Goal: Communication & Community: Answer question/provide support

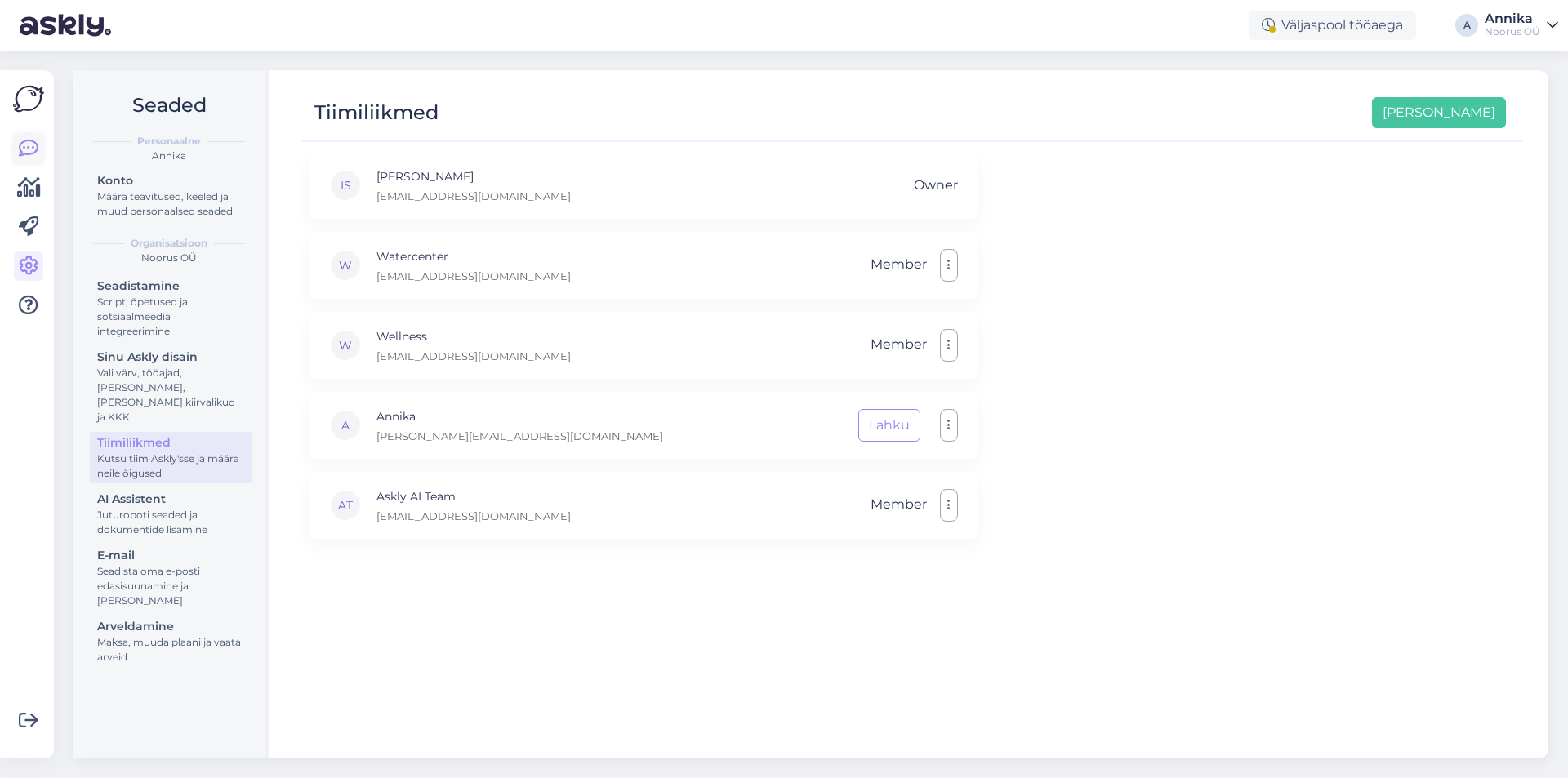
click at [25, 136] on link at bounding box center [28, 149] width 30 height 30
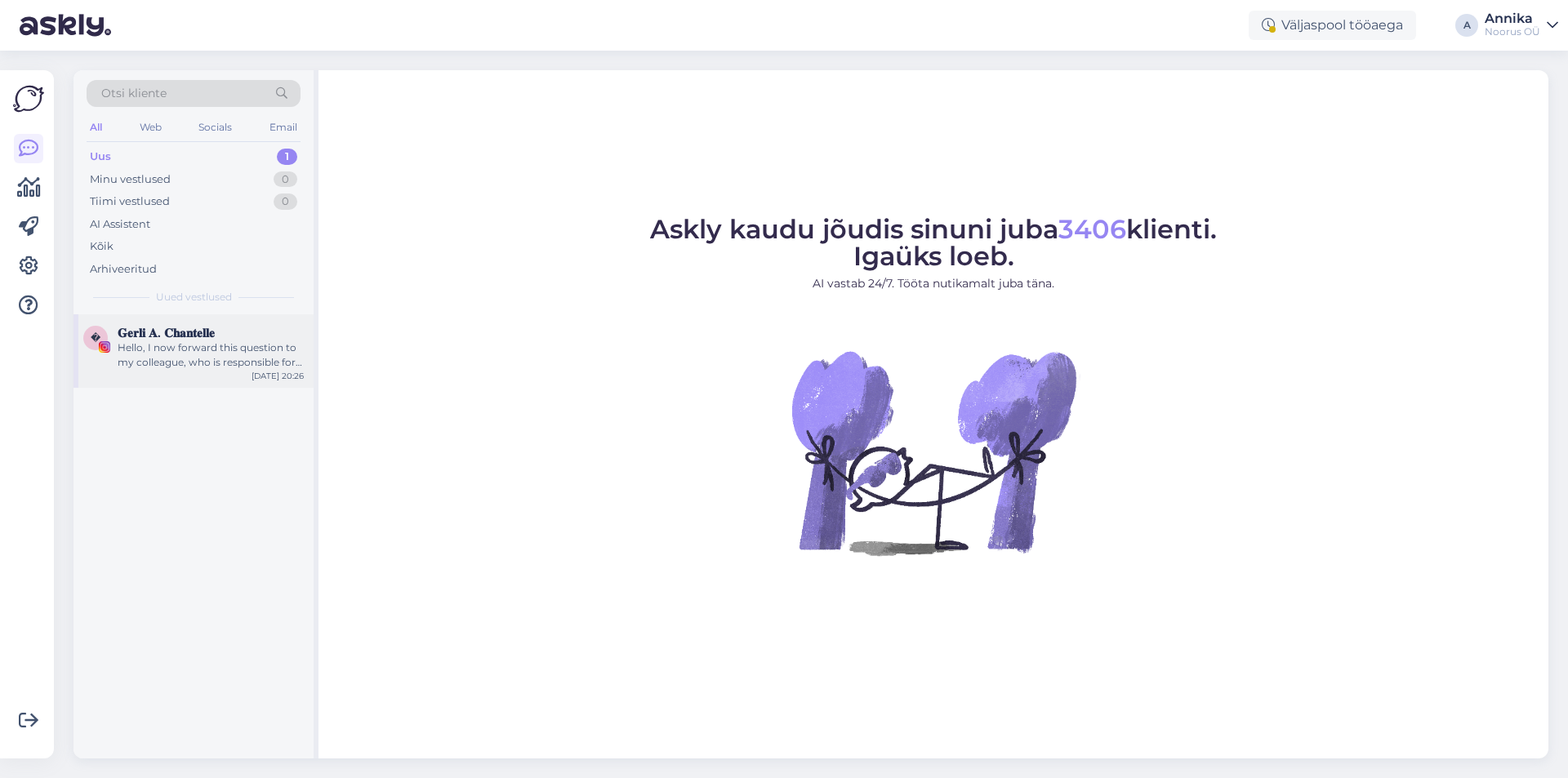
click at [180, 339] on span "𝐆𝐞𝐫𝐥𝐢 𝐀. 𝐂𝐡𝐚𝐧𝐭𝐞𝐥𝐥𝐞" at bounding box center [166, 332] width 97 height 14
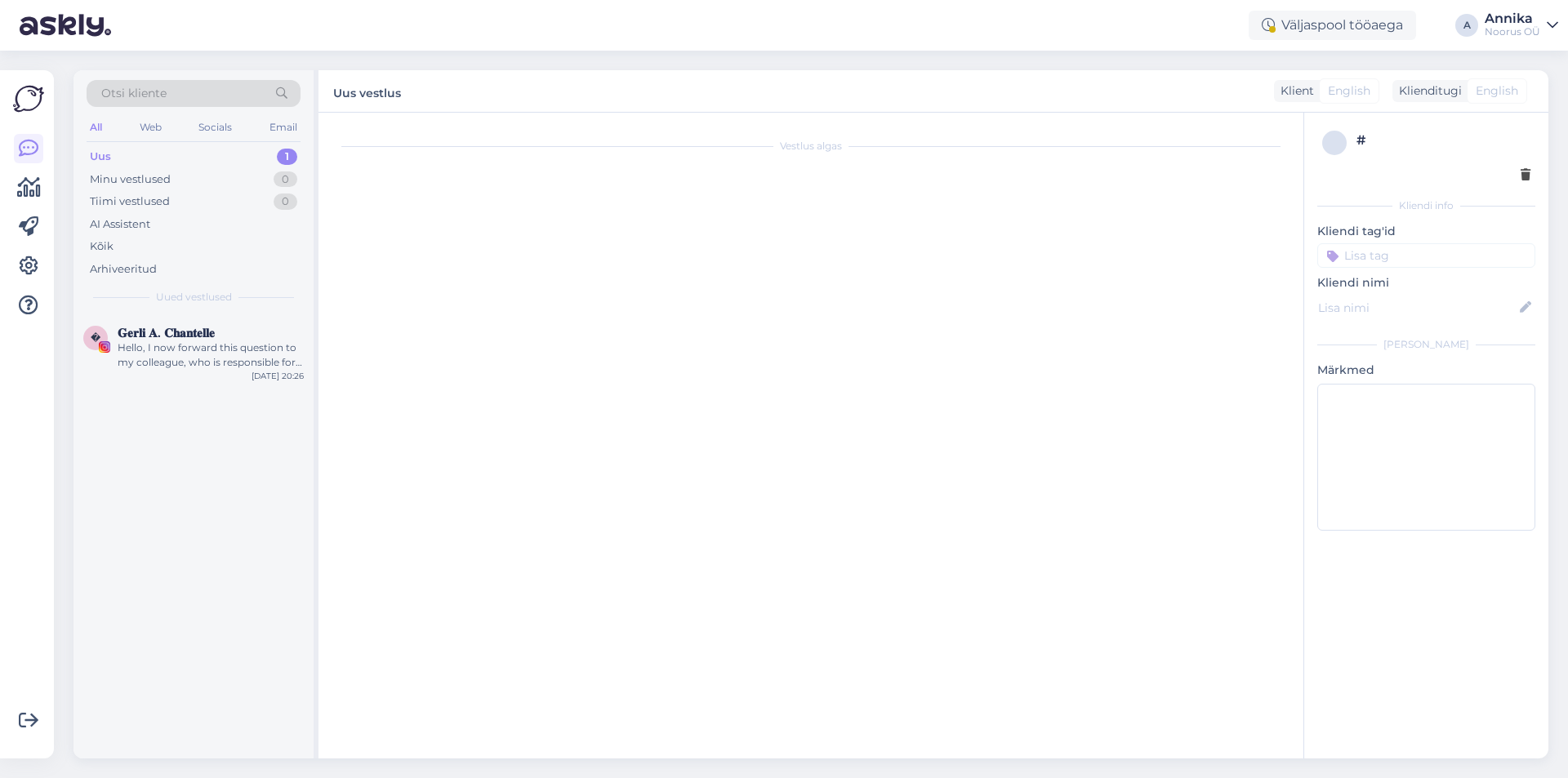
scroll to position [7, 0]
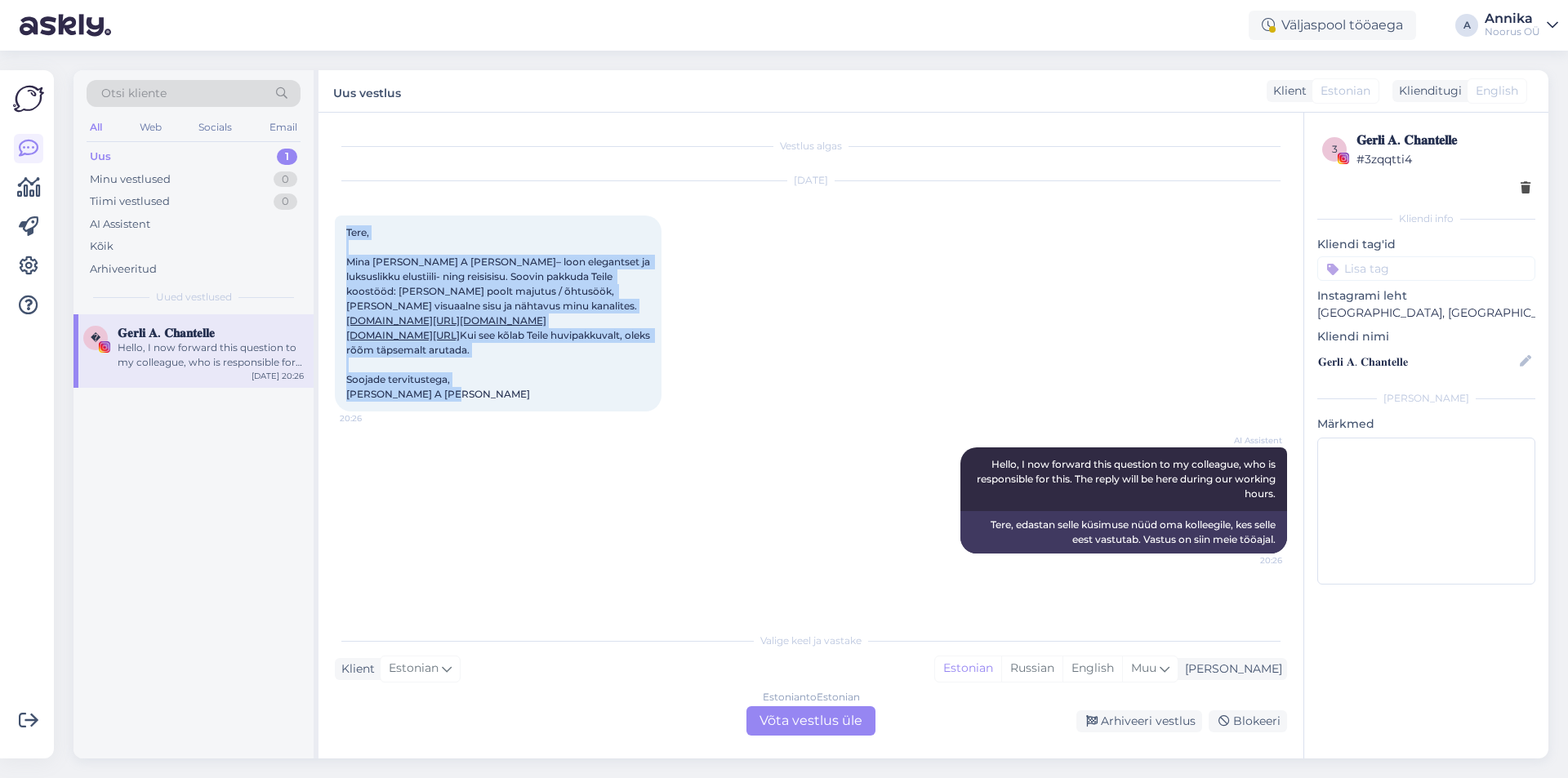
drag, startPoint x: 343, startPoint y: 225, endPoint x: 450, endPoint y: 433, distance: 233.9
click at [450, 412] on div "Tere, Mina [PERSON_NAME] A [PERSON_NAME]– loon elegantset ja luksuslikku elusti…" at bounding box center [498, 314] width 326 height 196
copy span "Tere, Mina [PERSON_NAME] A [PERSON_NAME]– loon elegantset ja luksuslikku elusti…"
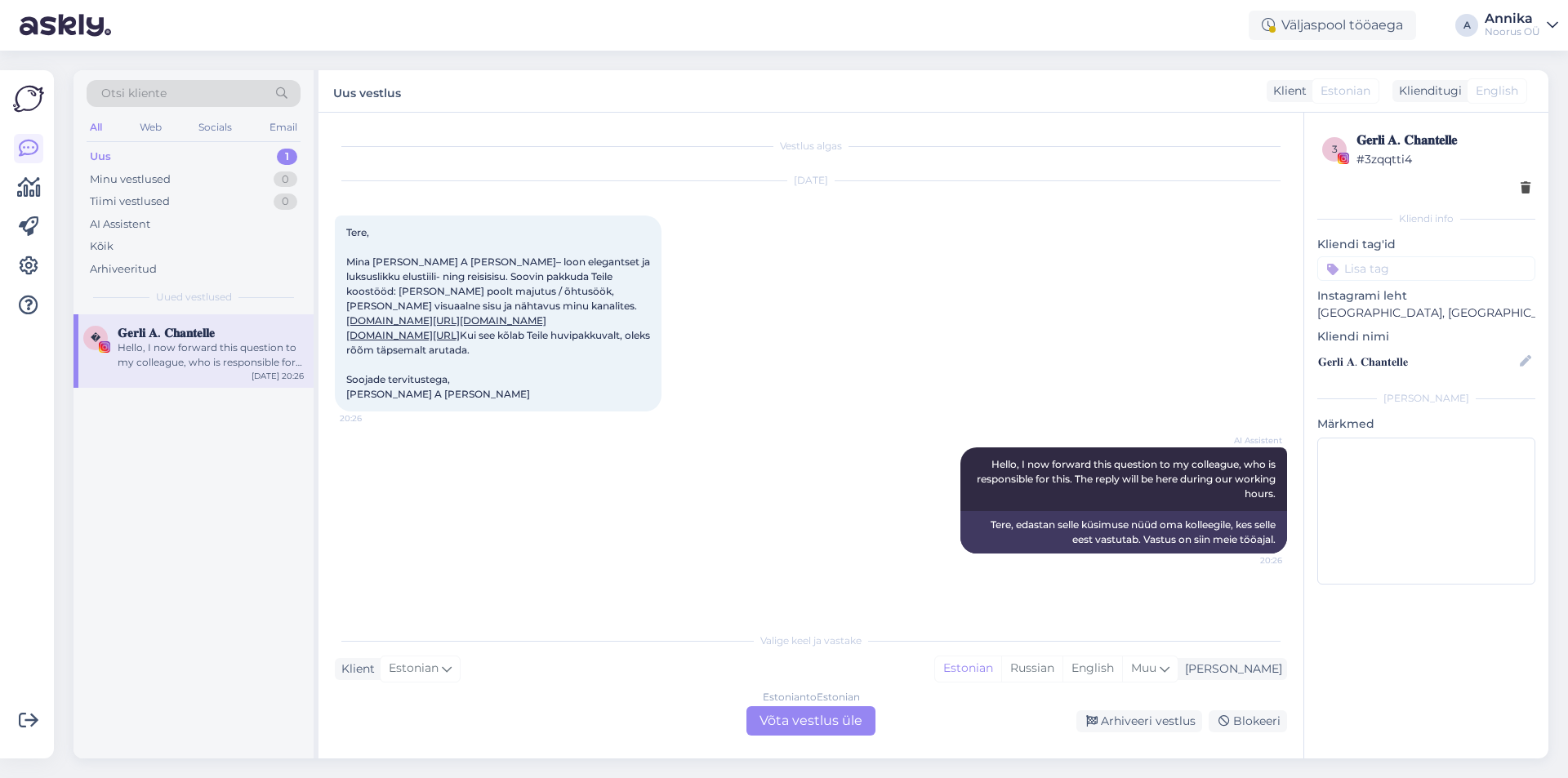
click at [782, 730] on div "Estonian to Estonian Võta vestlus üle" at bounding box center [811, 720] width 129 height 30
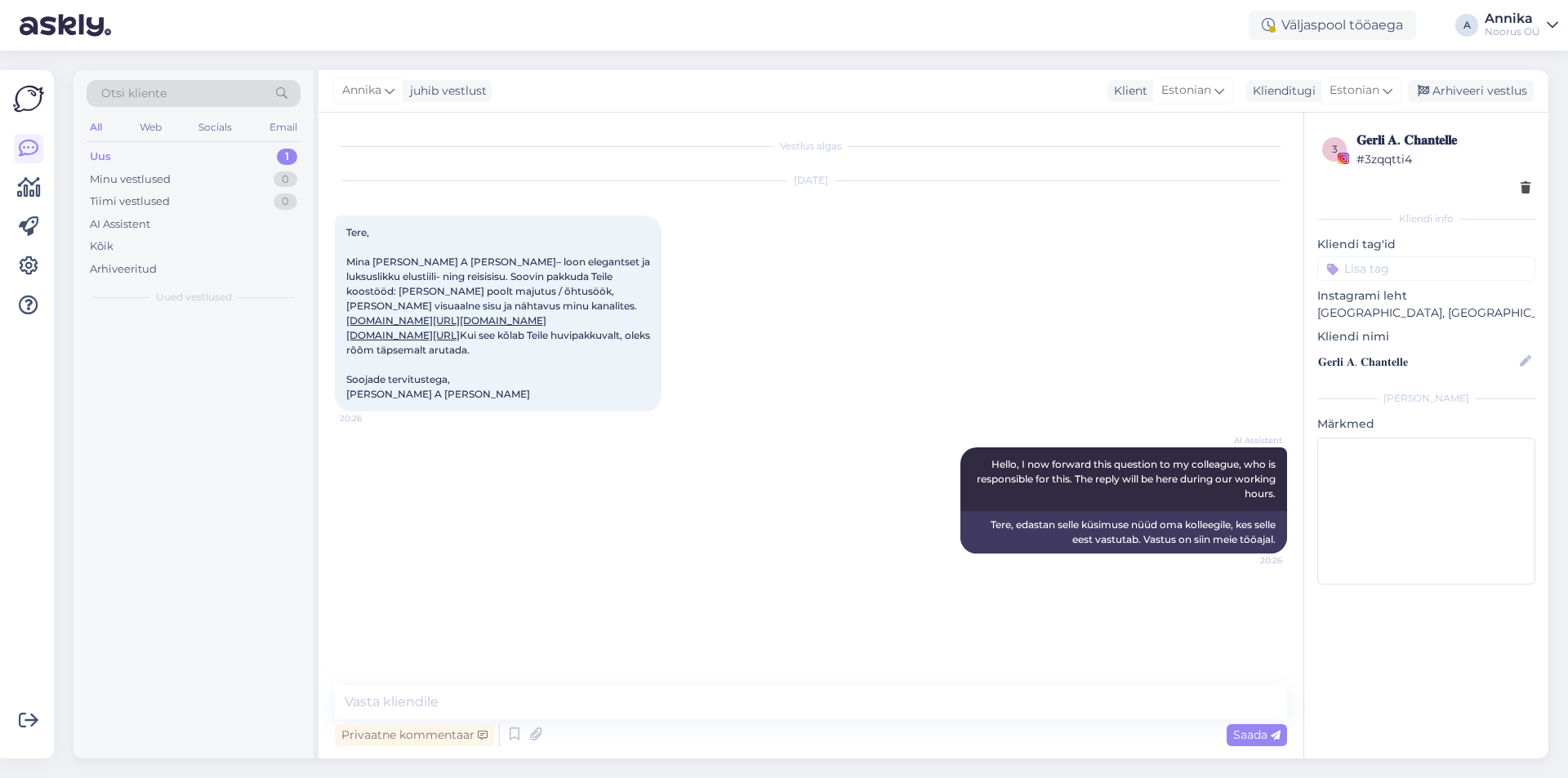
scroll to position [0, 0]
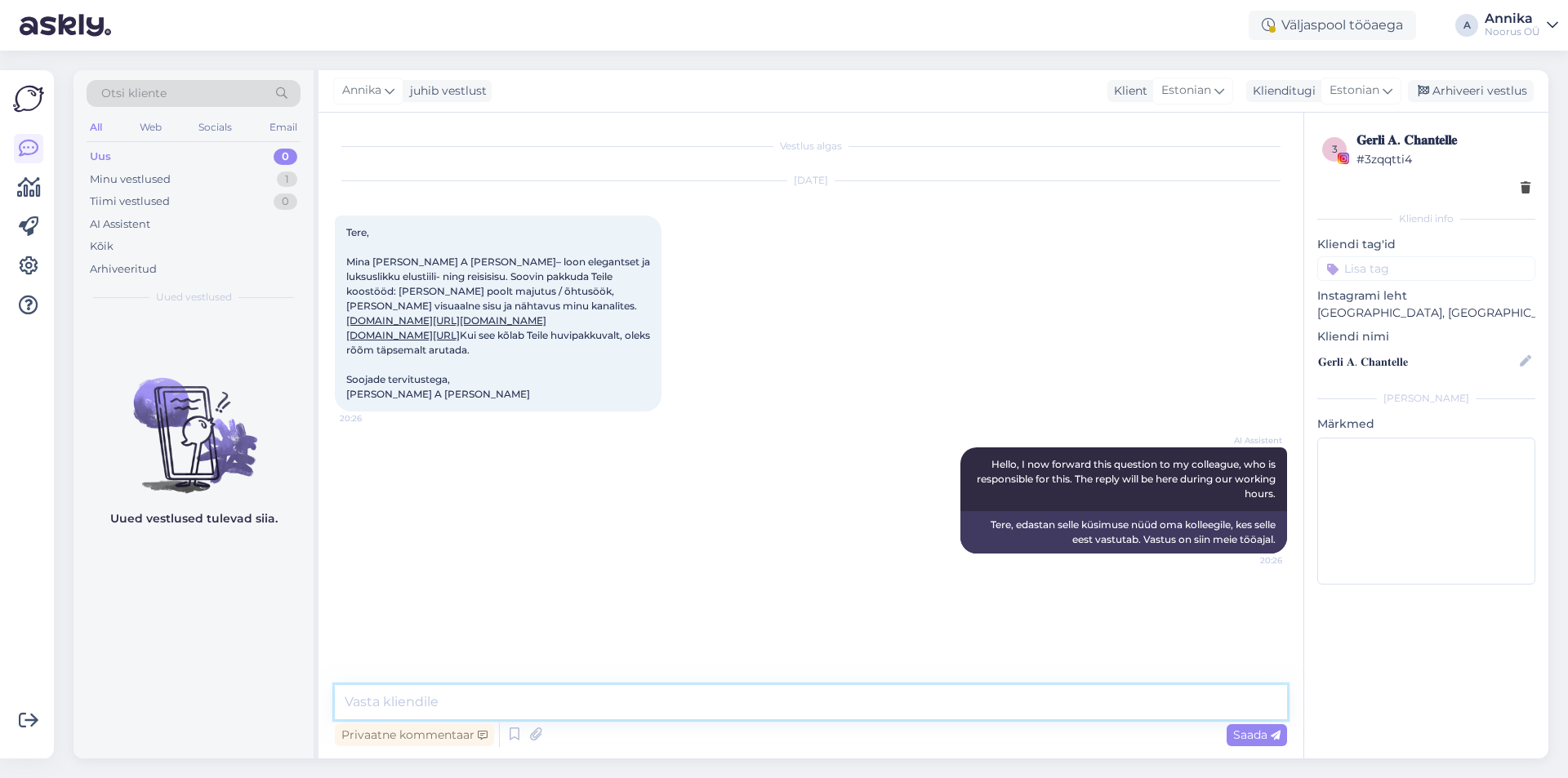
click at [390, 702] on textarea at bounding box center [811, 702] width 952 height 35
paste textarea "Tere, [PERSON_NAME] saatke oma sõnum ka e-posti aadressile [EMAIL_ADDRESS][DOMA…"
click at [861, 705] on textarea "Tere, [PERSON_NAME] saatke oma sõnum ka e-posti aadressile [EMAIL_ADDRESS][DOMA…" at bounding box center [811, 692] width 952 height 54
type textarea "Tere, [PERSON_NAME] saatke oma sõnum ka e-posti aadressile [EMAIL_ADDRESS][DOMA…"
click at [1240, 734] on span "Saada" at bounding box center [1256, 734] width 47 height 14
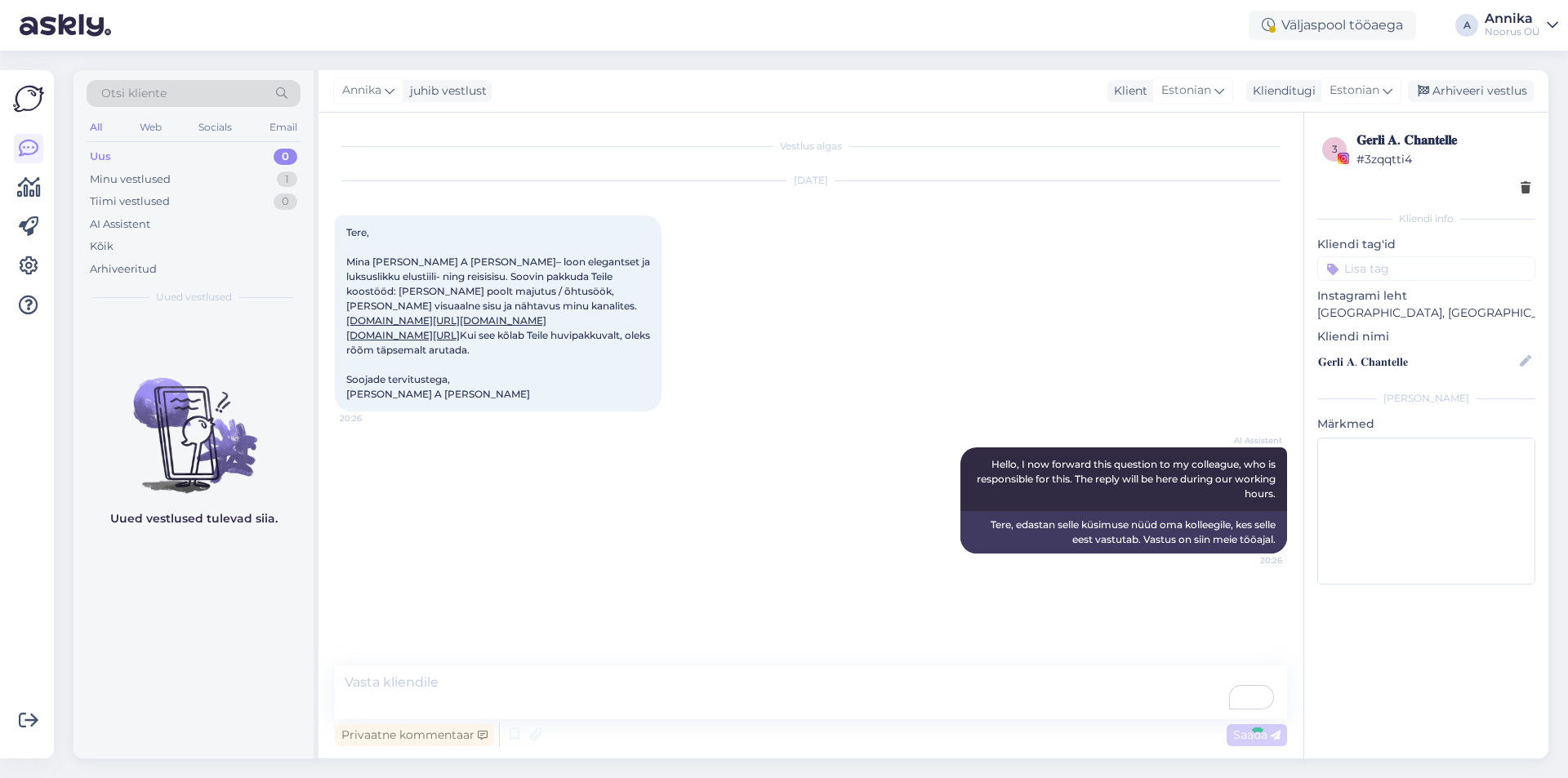
scroll to position [80, 0]
